Goal: Information Seeking & Learning: Learn about a topic

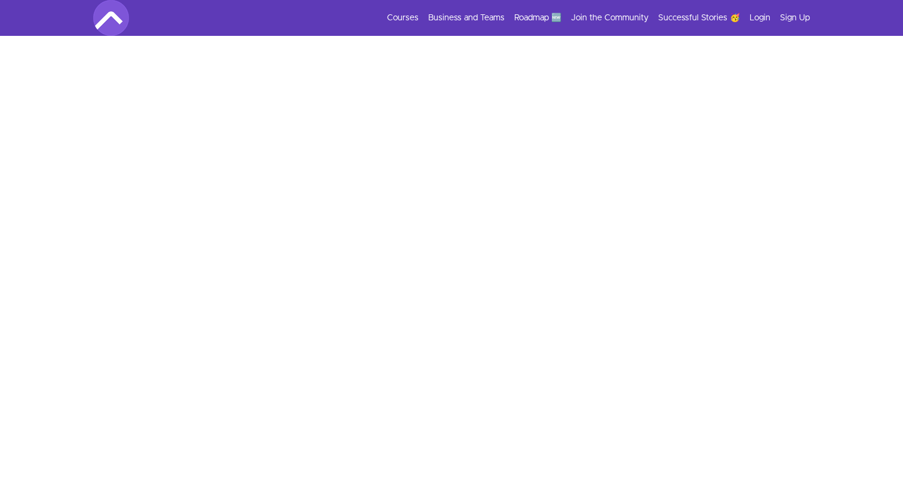
scroll to position [176, 0]
click at [410, 13] on link "Courses" at bounding box center [403, 18] width 32 height 12
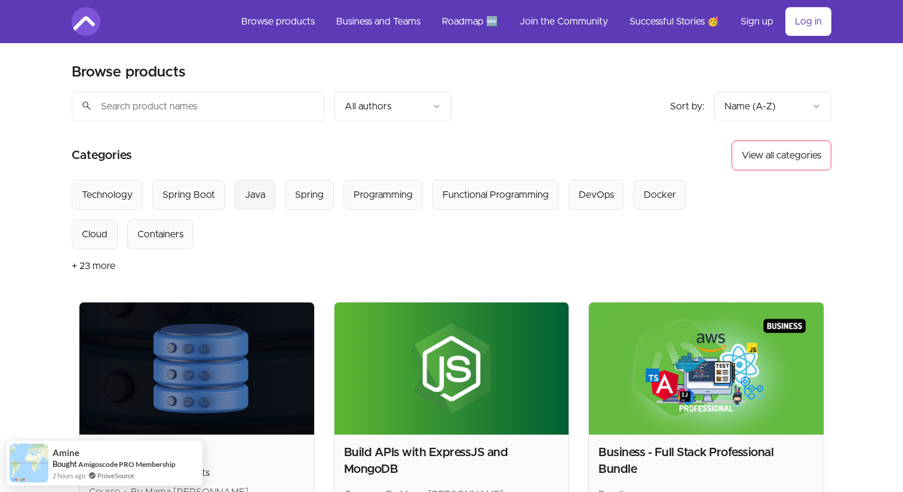
click at [257, 199] on div "Java" at bounding box center [255, 195] width 20 height 14
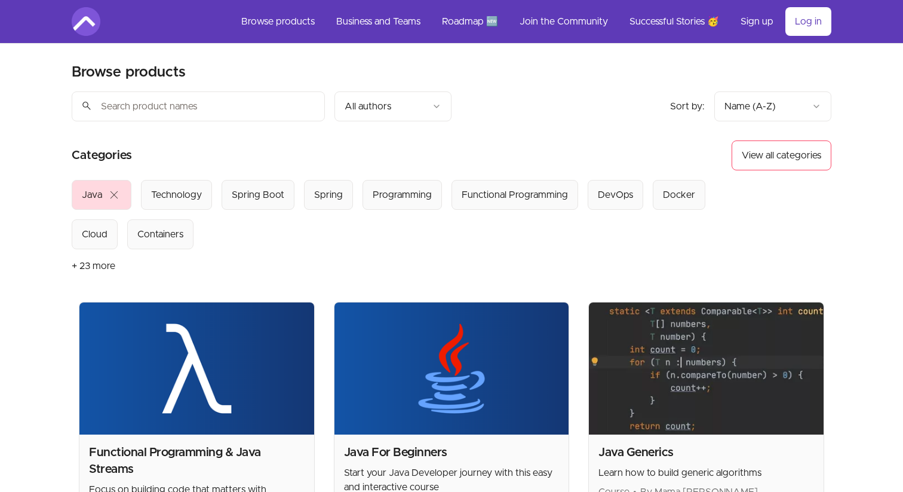
click at [112, 192] on span "close" at bounding box center [114, 195] width 14 height 14
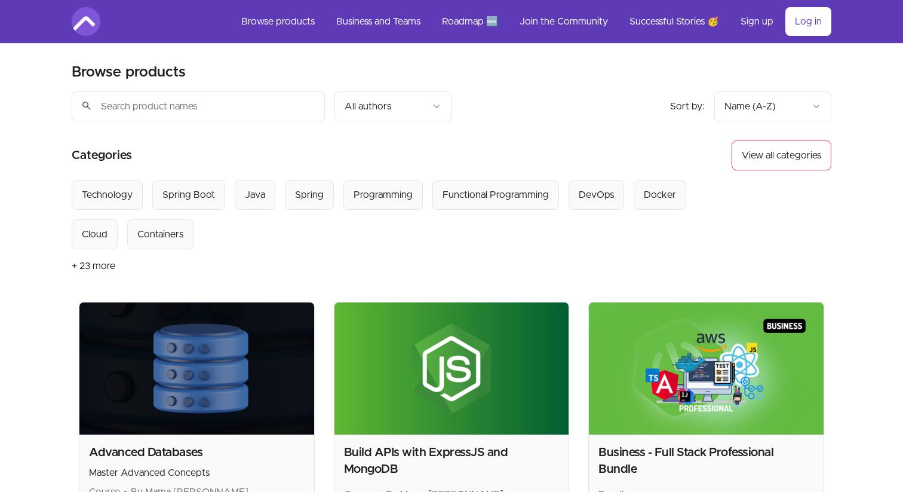
click at [199, 111] on input "search" at bounding box center [198, 106] width 253 height 30
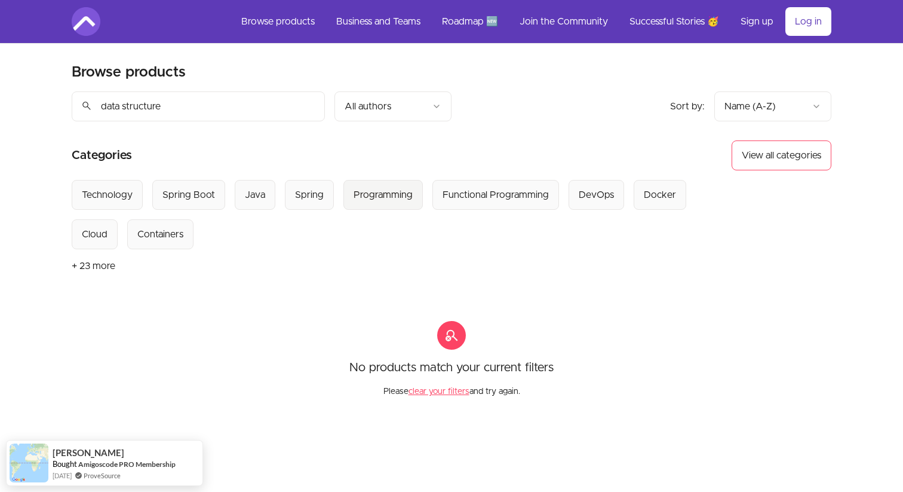
type input "data structure"
click at [383, 198] on div "Programming" at bounding box center [383, 195] width 59 height 14
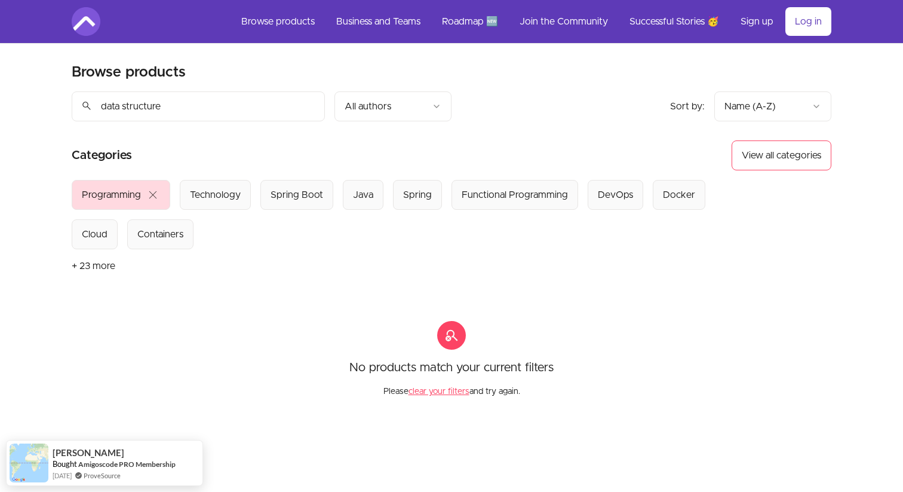
click at [186, 106] on input "data structure" at bounding box center [198, 106] width 253 height 30
click at [311, 113] on input "data structure" at bounding box center [198, 106] width 253 height 30
click at [311, 102] on input "data structure" at bounding box center [198, 106] width 253 height 30
click at [309, 106] on input "data structure" at bounding box center [198, 106] width 253 height 30
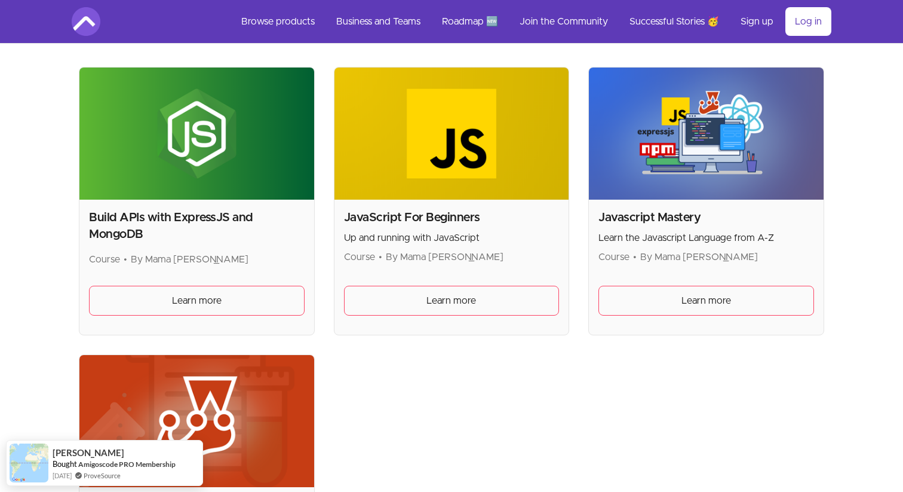
scroll to position [141, 0]
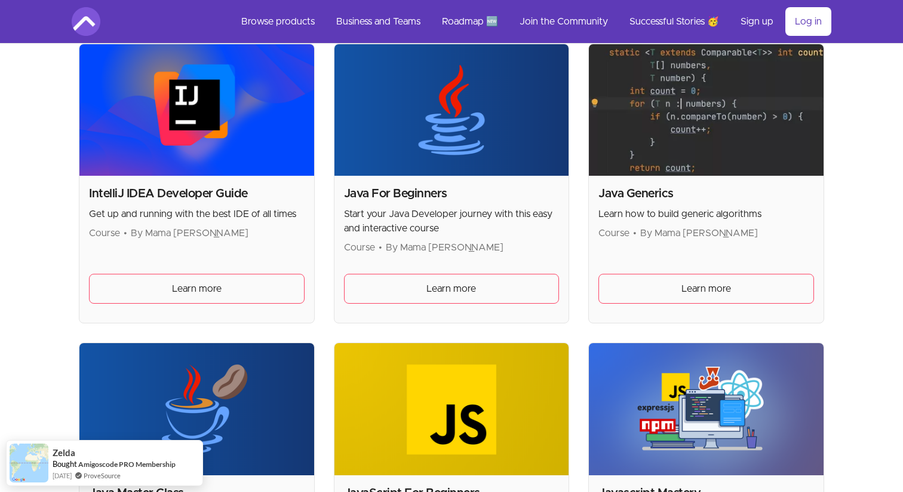
scroll to position [1285, 0]
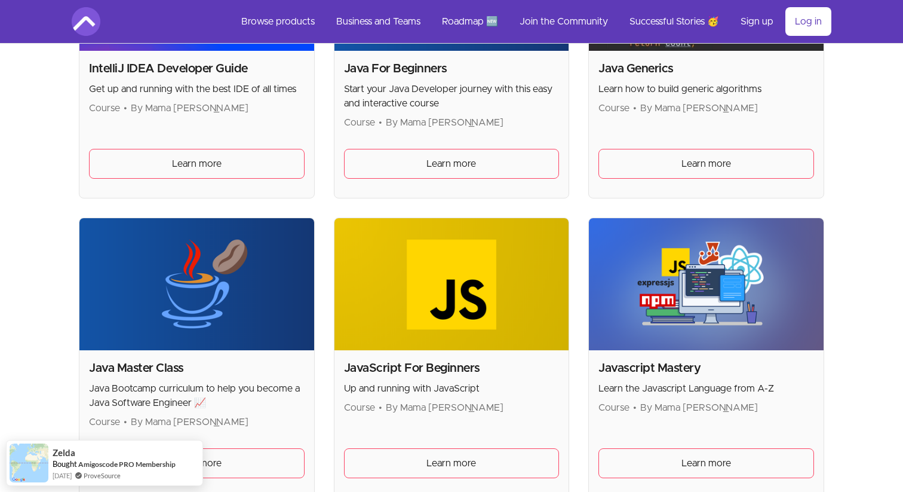
click at [233, 70] on h2 "IntelliJ IDEA Developer Guide" at bounding box center [197, 68] width 216 height 17
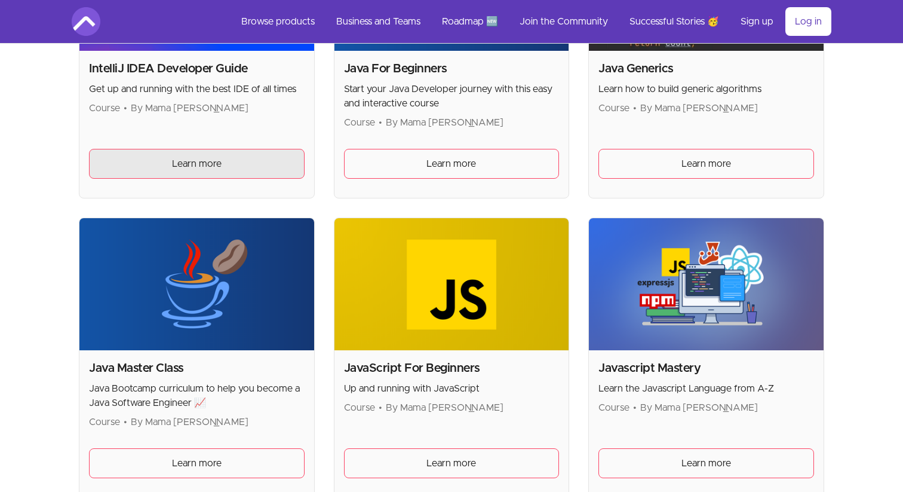
click at [217, 163] on span "Learn more" at bounding box center [197, 163] width 50 height 14
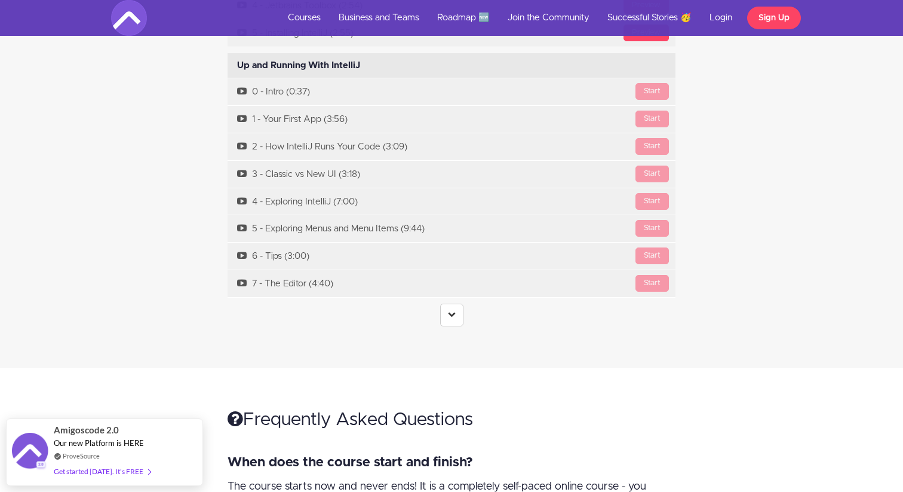
scroll to position [3256, 0]
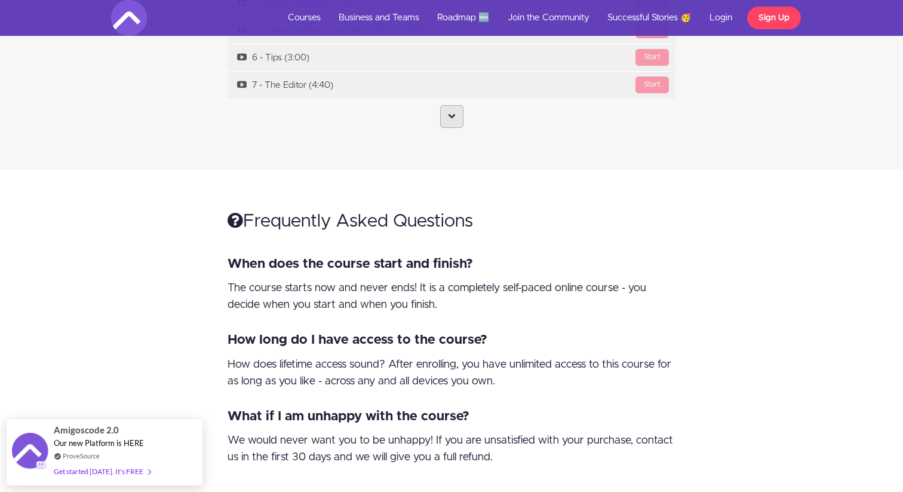
click at [463, 105] on link at bounding box center [451, 116] width 23 height 23
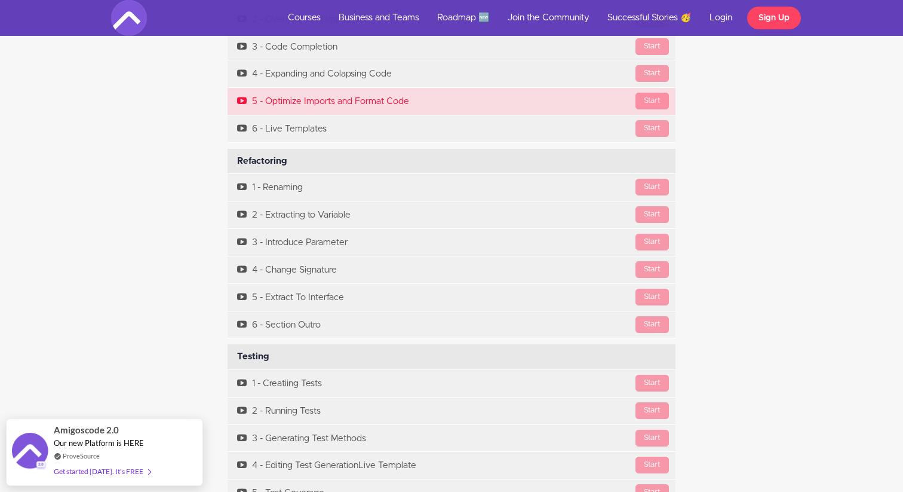
scroll to position [7040, 0]
